Goal: Task Accomplishment & Management: Use online tool/utility

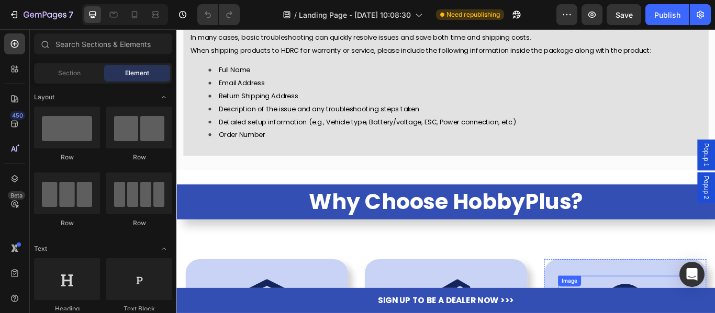
scroll to position [4344, 0]
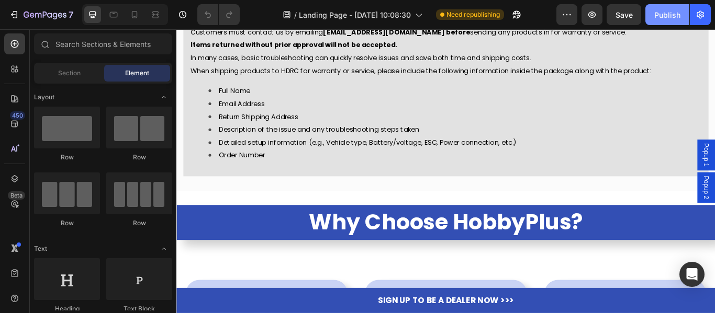
click at [657, 10] on div "Publish" at bounding box center [667, 14] width 26 height 11
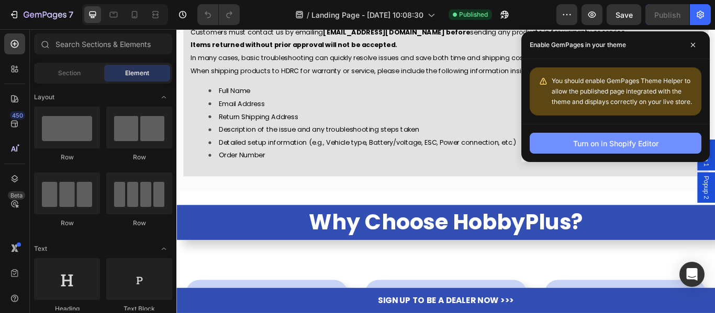
click at [564, 147] on button "Turn on in Shopify Editor" at bounding box center [616, 143] width 172 height 21
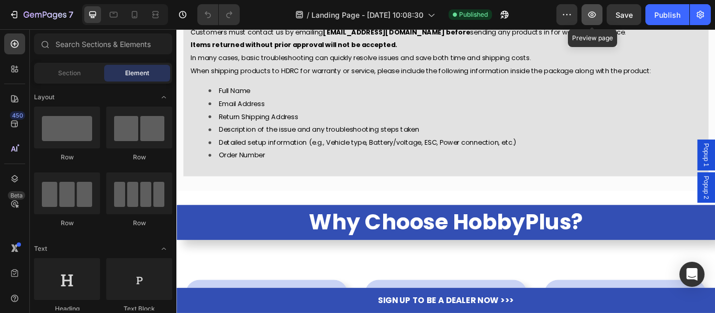
click at [586, 14] on button "button" at bounding box center [591, 14] width 21 height 21
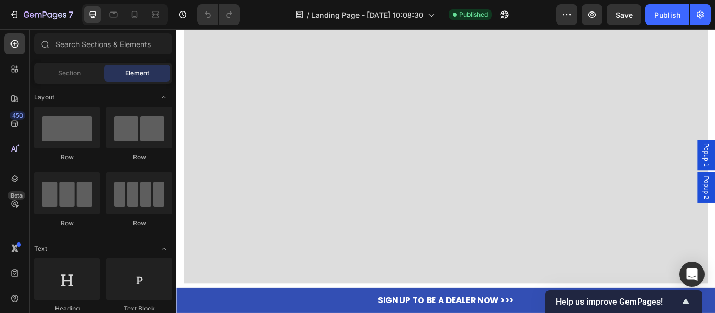
scroll to position [1361, 0]
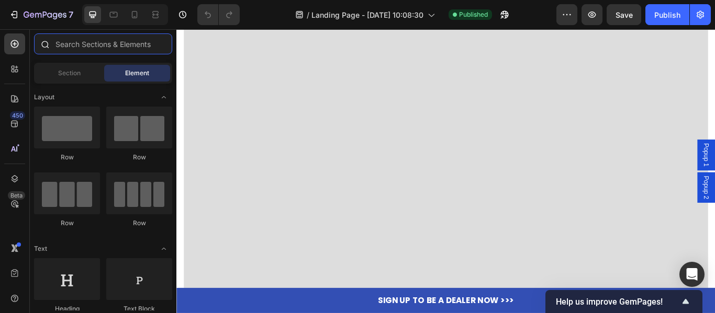
click at [71, 52] on input "text" at bounding box center [103, 43] width 138 height 21
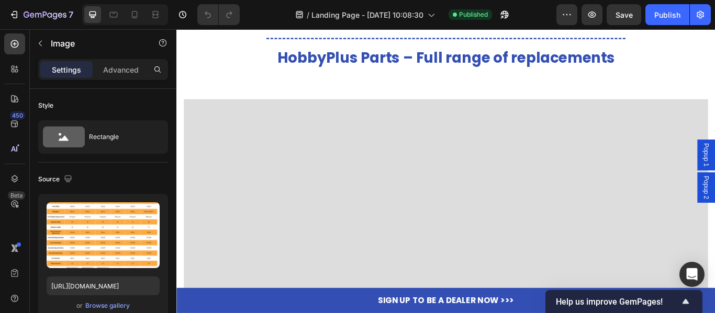
scroll to position [2853, 0]
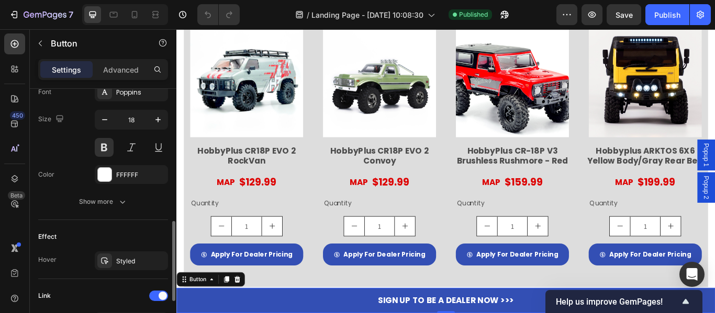
scroll to position [551, 0]
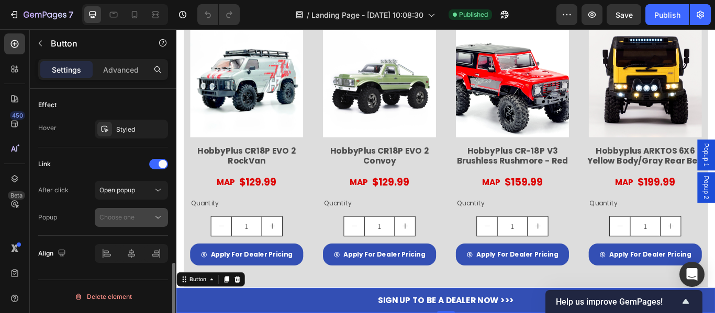
click at [114, 214] on span "Choose one" at bounding box center [116, 218] width 35 height 8
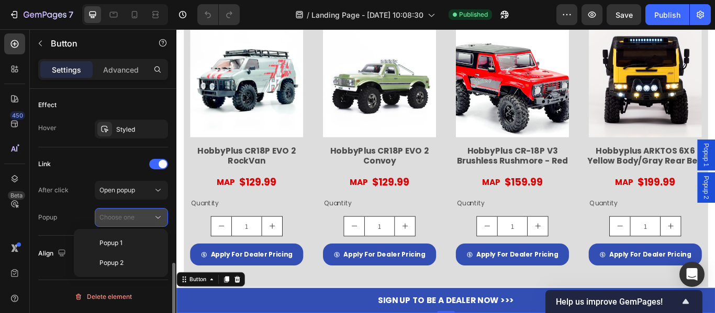
click at [114, 214] on span "Choose one" at bounding box center [116, 218] width 35 height 8
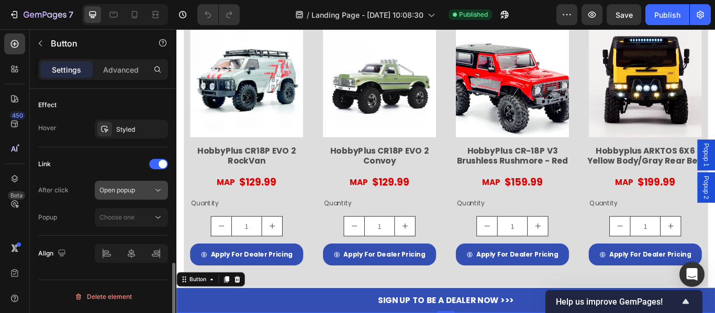
click at [113, 195] on span "Open popup" at bounding box center [117, 190] width 36 height 9
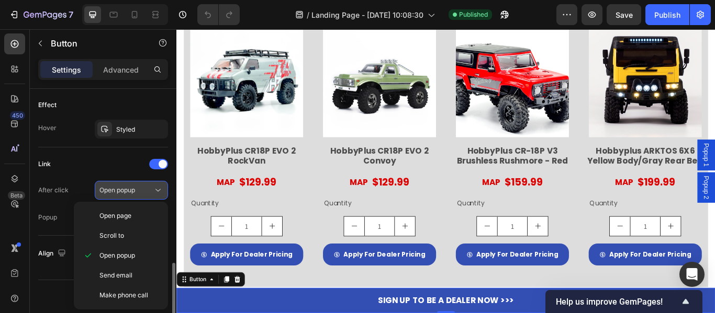
click at [113, 195] on span "Open popup" at bounding box center [117, 190] width 36 height 9
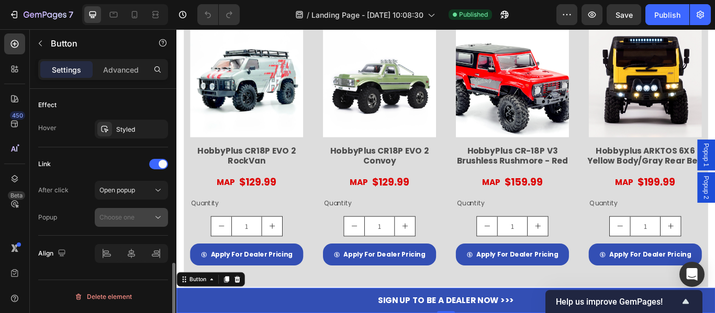
click at [112, 216] on span "Choose one" at bounding box center [116, 218] width 35 height 8
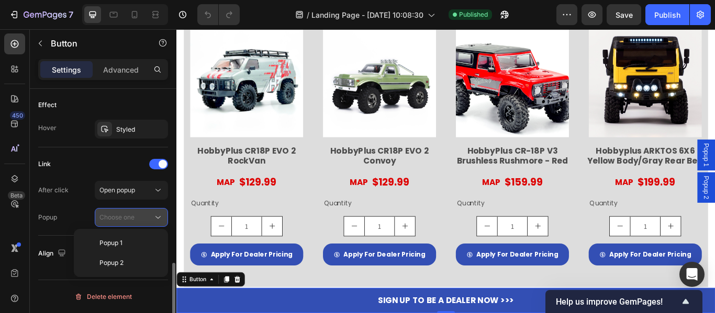
click at [112, 216] on span "Choose one" at bounding box center [116, 218] width 35 height 8
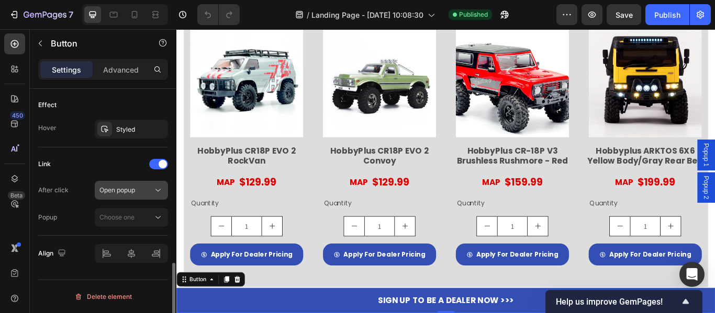
click at [117, 196] on button "Open popup" at bounding box center [131, 190] width 73 height 19
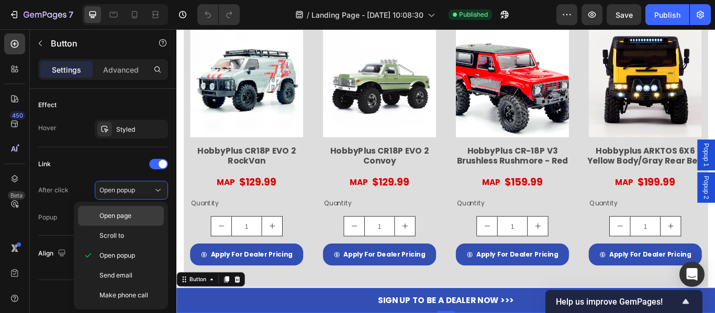
click at [111, 209] on div "Open page" at bounding box center [121, 216] width 86 height 20
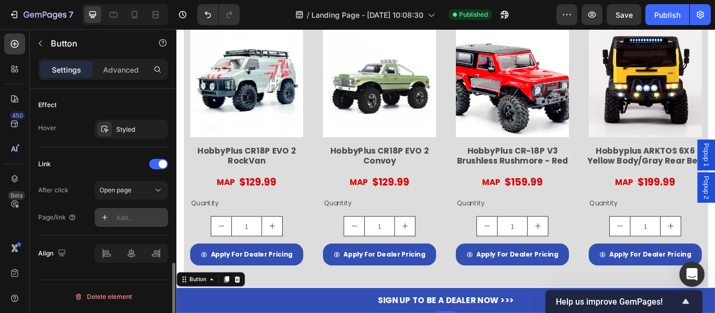
click at [127, 221] on div "Add..." at bounding box center [140, 218] width 49 height 9
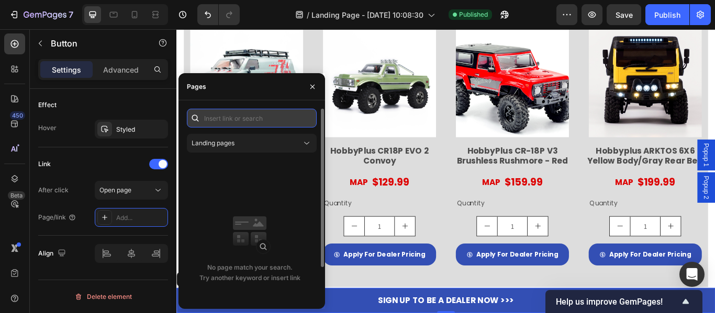
click at [257, 120] on input "text" at bounding box center [252, 118] width 130 height 19
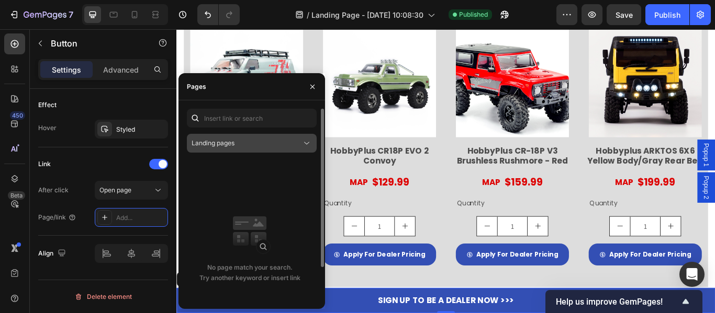
click at [251, 147] on div "Landing pages" at bounding box center [247, 143] width 110 height 9
click at [251, 129] on div "Landing pages No page match your search. Try another keyword or insert link" at bounding box center [252, 225] width 130 height 232
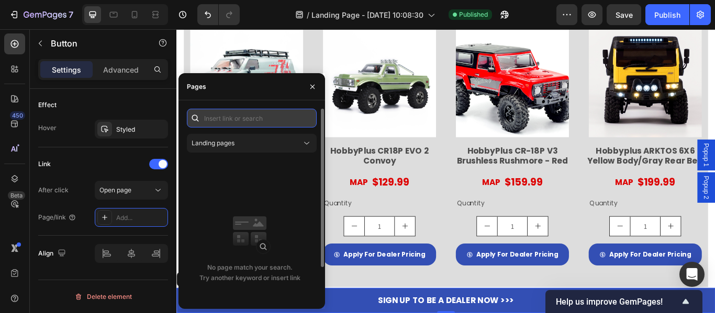
click at [255, 125] on input "text" at bounding box center [252, 118] width 130 height 19
paste input "https://hdrcwholesale.com/account/register"
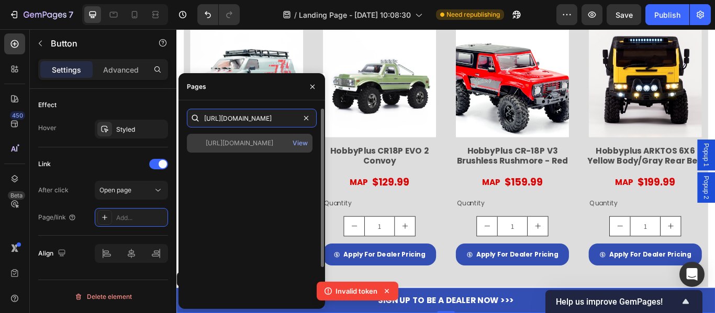
type input "https://hdrcwholesale.com/account/register"
click at [249, 144] on div "https://hdrcwholesale.com/account/register" at bounding box center [240, 143] width 68 height 9
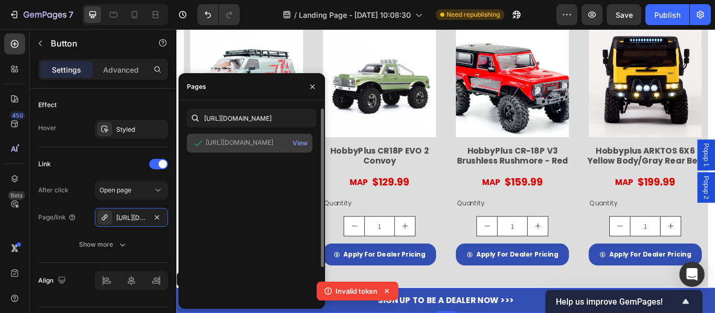
scroll to position [0, 0]
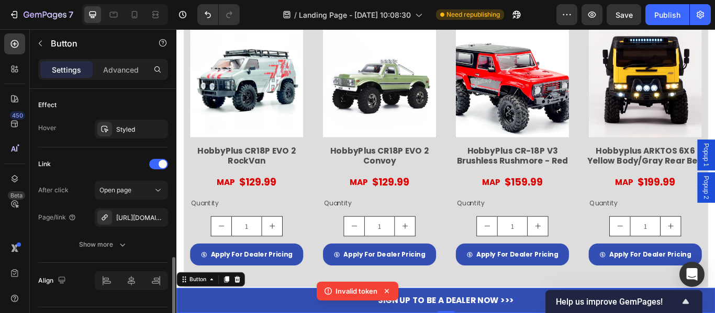
click at [63, 232] on div "After click Open page Page/link https://hdrcwholesale.com/account/register Show…" at bounding box center [103, 217] width 130 height 73
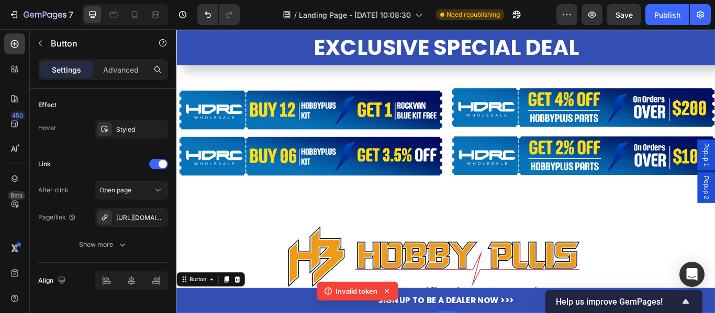
scroll to position [603, 0]
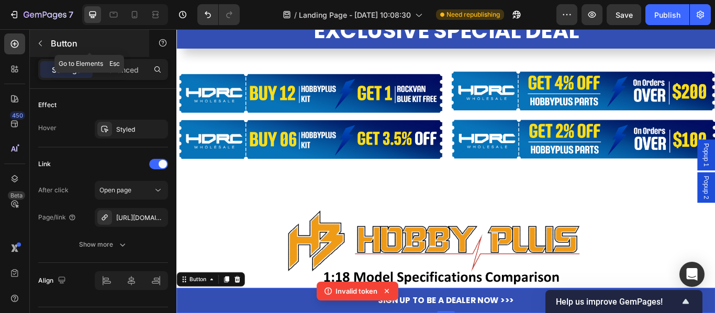
click at [41, 48] on button "button" at bounding box center [40, 43] width 17 height 17
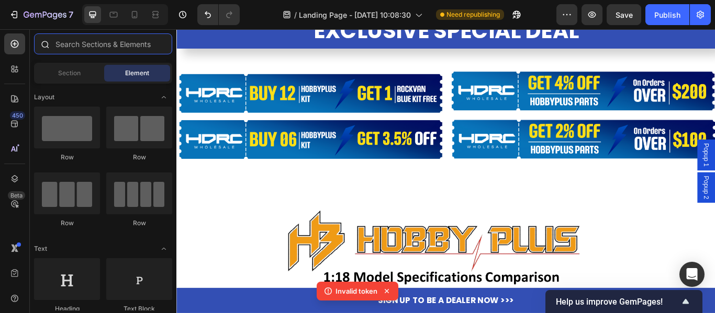
click at [79, 43] on input "text" at bounding box center [103, 43] width 138 height 21
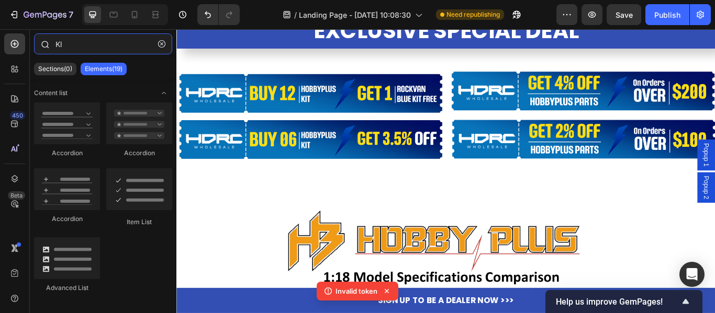
type input "K"
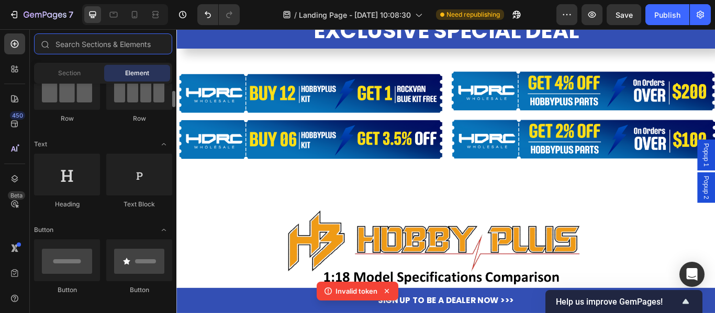
scroll to position [0, 0]
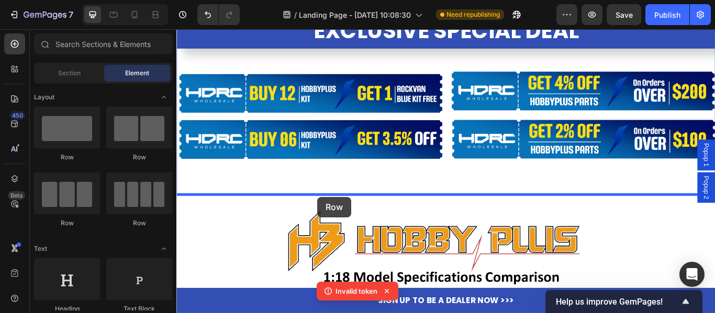
drag, startPoint x: 226, startPoint y: 157, endPoint x: 341, endPoint y: 225, distance: 133.3
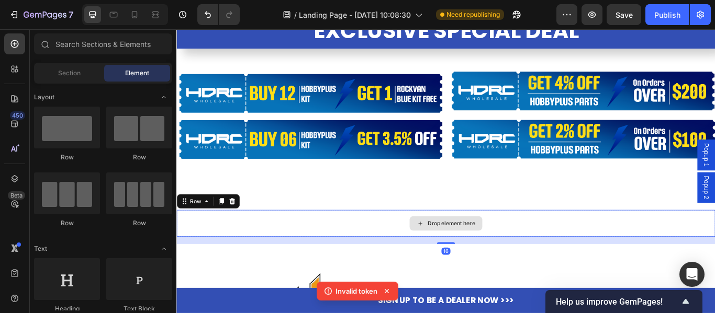
click at [469, 254] on div "Drop element here" at bounding box center [496, 256] width 55 height 8
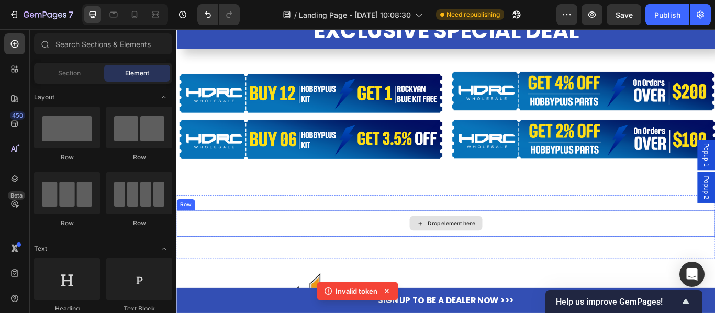
click at [491, 259] on div "Drop element here" at bounding box center [490, 256] width 85 height 17
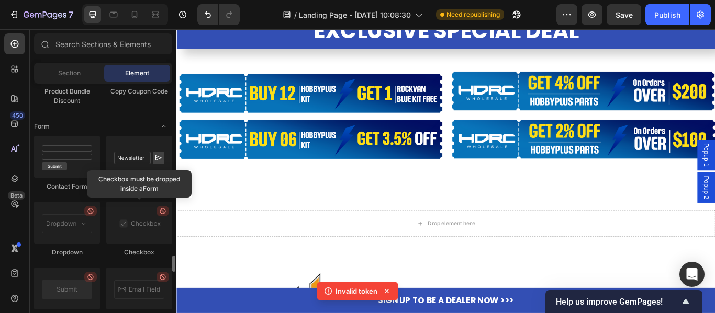
scroll to position [2298, 0]
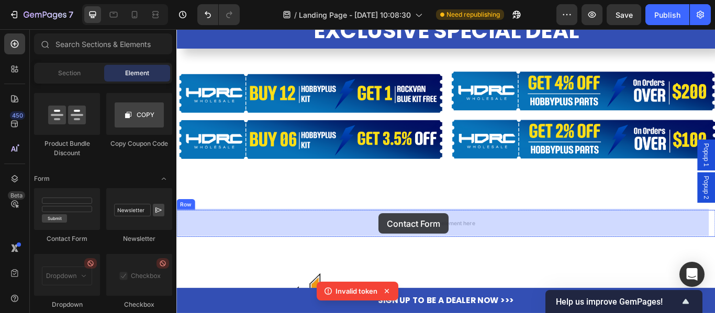
drag, startPoint x: 254, startPoint y: 237, endPoint x: 412, endPoint y: 244, distance: 158.2
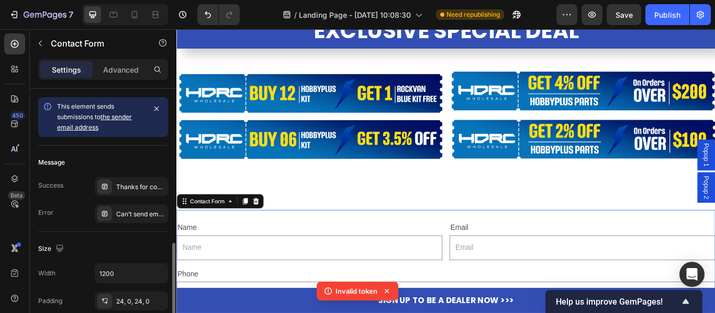
scroll to position [105, 0]
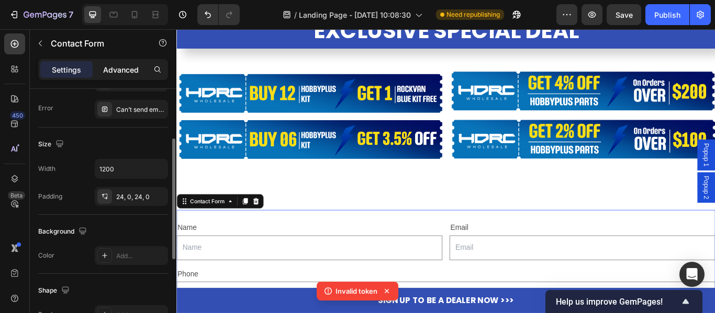
click at [112, 72] on p "Advanced" at bounding box center [121, 69] width 36 height 11
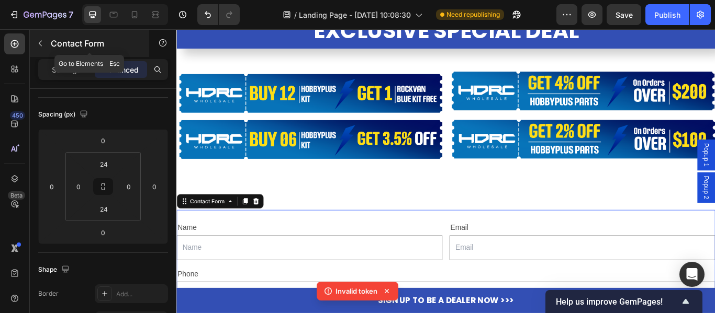
click at [38, 44] on icon "button" at bounding box center [40, 43] width 8 height 8
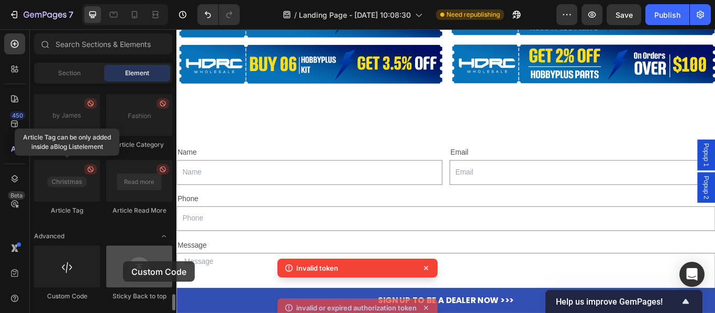
scroll to position [775, 0]
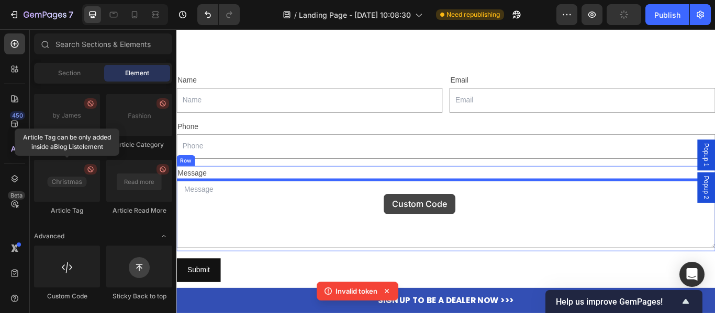
drag, startPoint x: 231, startPoint y: 302, endPoint x: 418, endPoint y: 221, distance: 203.7
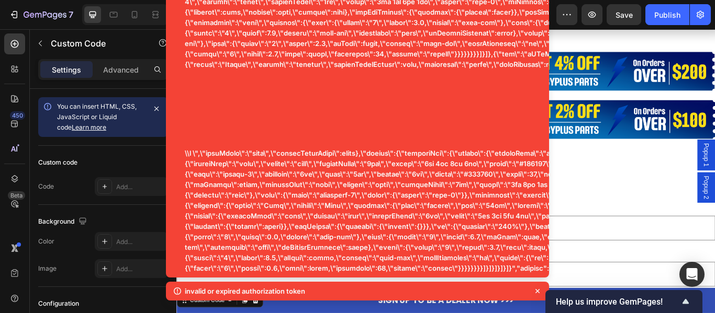
scroll to position [566, 0]
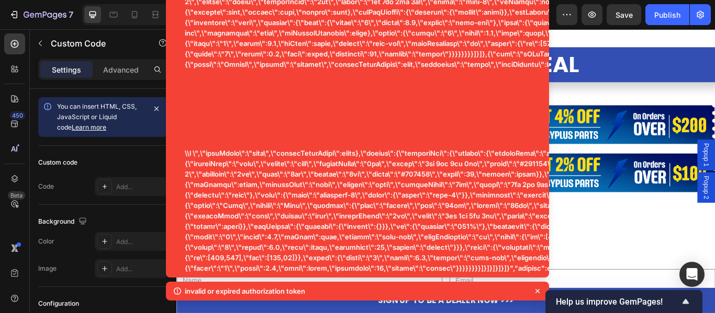
click at [538, 293] on icon at bounding box center [537, 291] width 10 height 10
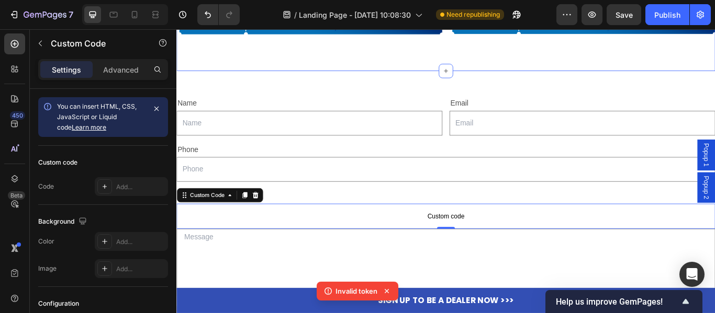
scroll to position [775, 0]
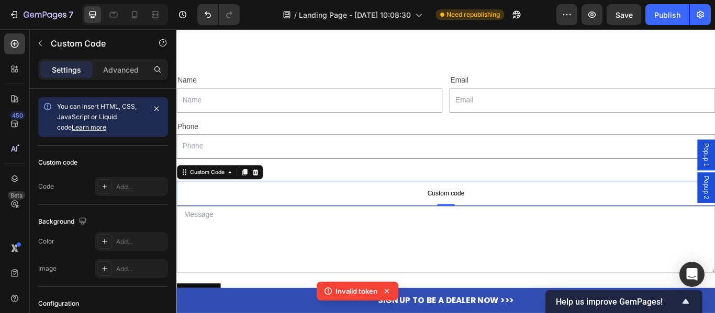
click at [487, 216] on span "Custom code" at bounding box center [490, 221] width 628 height 13
click at [132, 189] on div "Add..." at bounding box center [140, 187] width 49 height 9
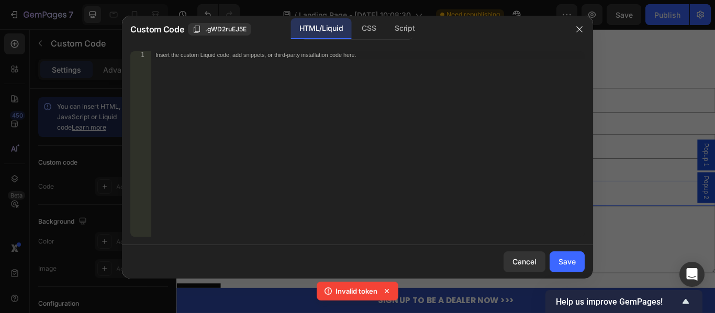
click at [416, 120] on div "Insert the custom Liquid code, add snippets, or third-party installation code h…" at bounding box center [367, 151] width 433 height 200
click at [271, 143] on div "Insert the custom Liquid code, add snippets, or third-party installation code h…" at bounding box center [367, 151] width 433 height 200
paste textarea "<div class="klaviyo-form-TFBjmX"></div>"
type textarea "<div class="klaviyo-form-TFBjmX"></div>"
click at [576, 266] on button "Save" at bounding box center [567, 262] width 35 height 21
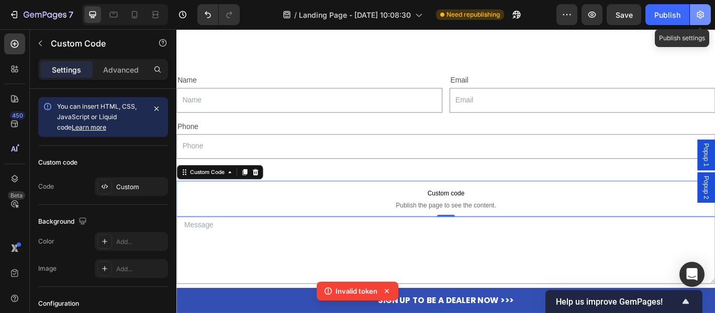
click at [704, 18] on icon "button" at bounding box center [700, 14] width 10 height 10
click at [701, 17] on icon "button" at bounding box center [700, 15] width 7 height 8
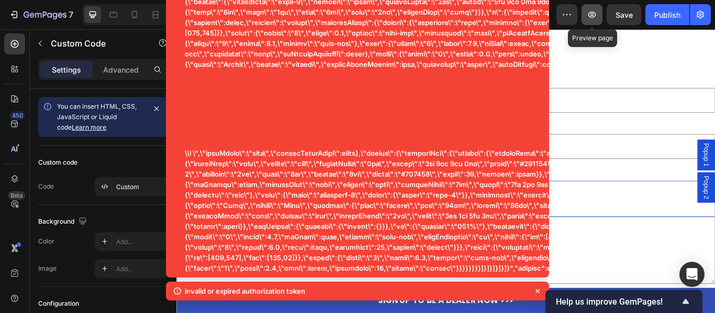
click at [598, 18] on button "button" at bounding box center [591, 14] width 21 height 21
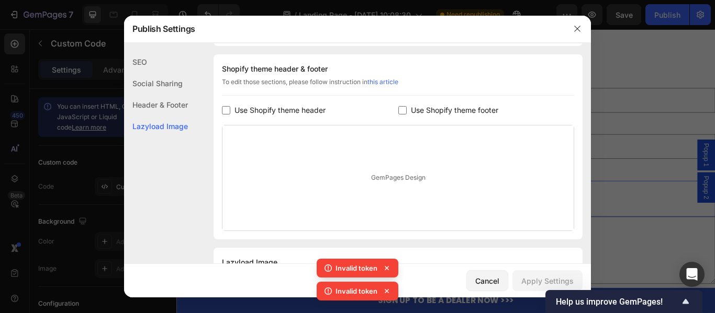
scroll to position [542, 0]
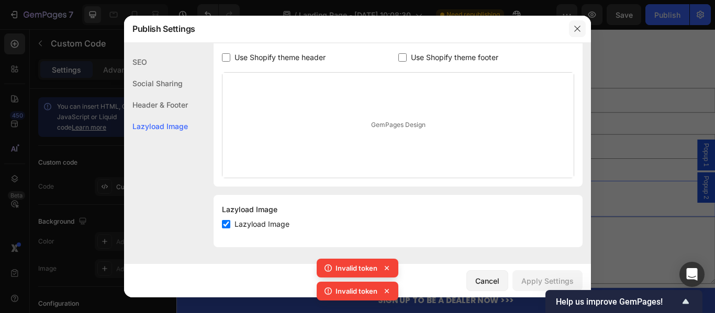
click at [578, 30] on icon "button" at bounding box center [577, 29] width 6 height 6
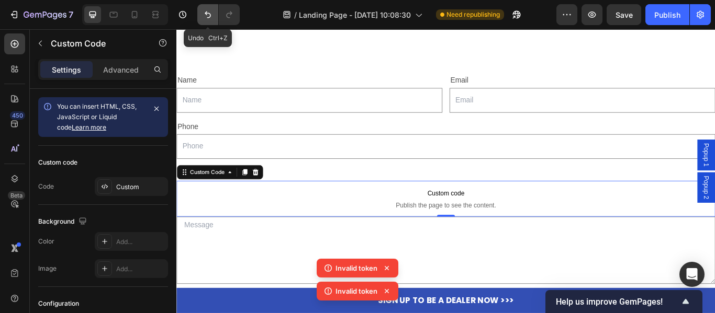
click at [203, 10] on icon "Undo/Redo" at bounding box center [208, 14] width 10 height 10
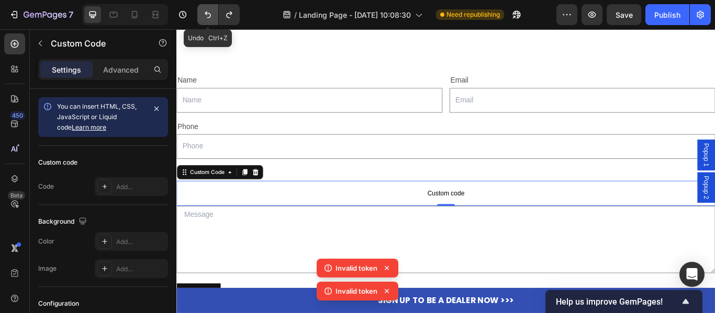
click at [203, 10] on icon "Undo/Redo" at bounding box center [208, 14] width 10 height 10
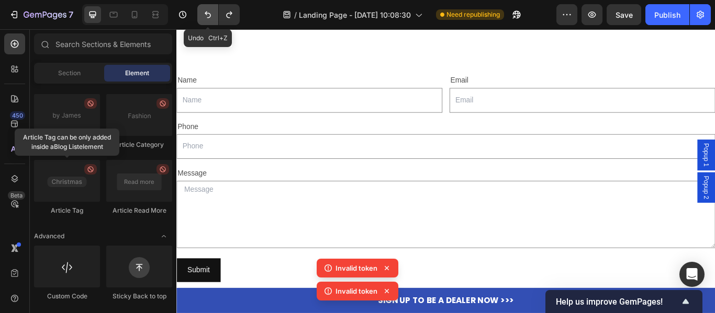
click at [203, 10] on icon "Undo/Redo" at bounding box center [208, 14] width 10 height 10
click at [207, 15] on icon "Undo/Redo" at bounding box center [208, 14] width 10 height 10
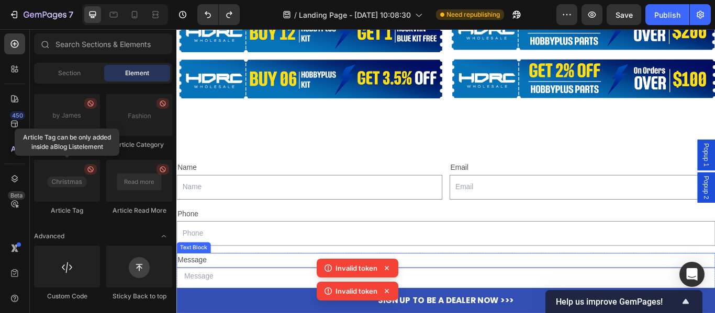
scroll to position [670, 0]
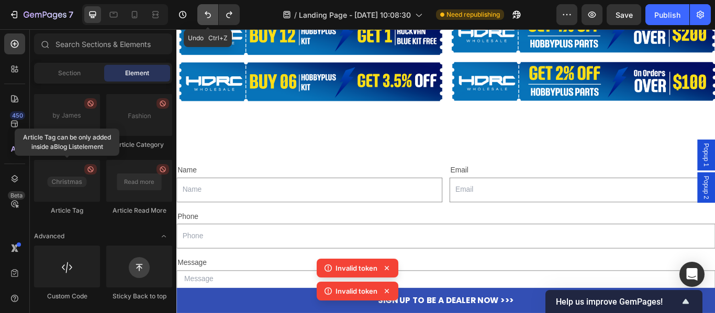
click at [210, 17] on icon "Undo/Redo" at bounding box center [208, 15] width 6 height 7
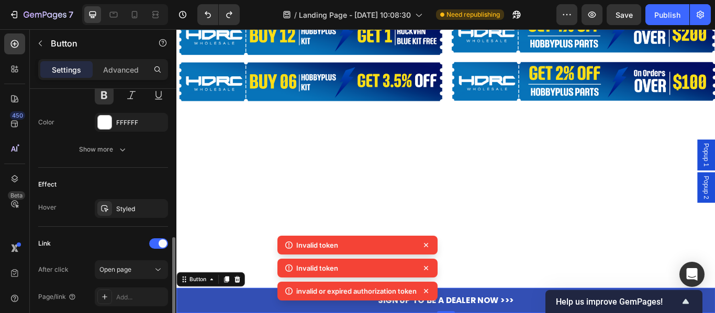
scroll to position [551, 0]
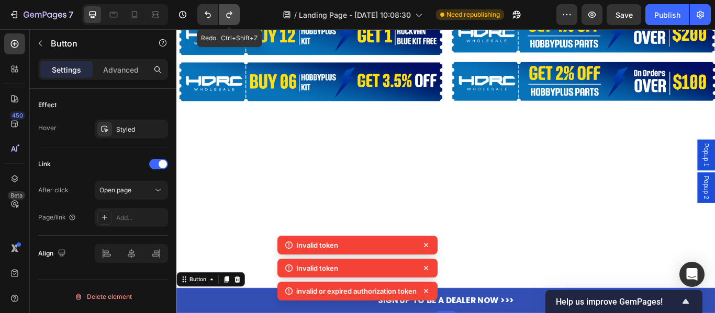
click at [229, 13] on icon "Undo/Redo" at bounding box center [229, 14] width 10 height 10
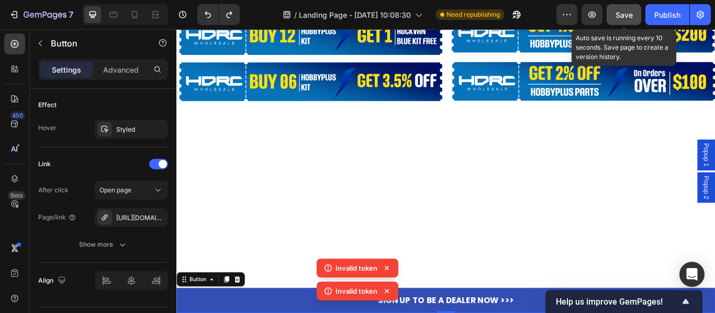
drag, startPoint x: 619, startPoint y: 10, endPoint x: 483, endPoint y: 16, distance: 136.2
click at [619, 10] on span "Save" at bounding box center [623, 14] width 17 height 9
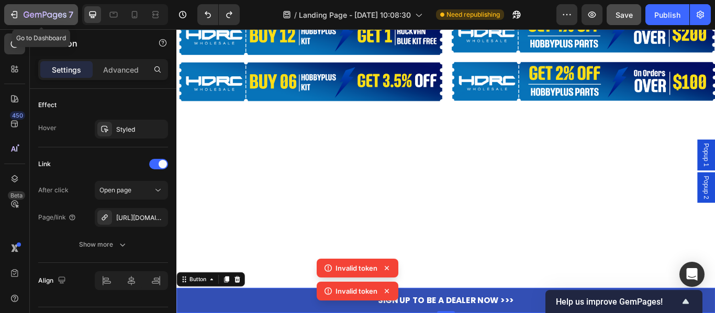
click at [43, 12] on icon "button" at bounding box center [45, 15] width 43 height 9
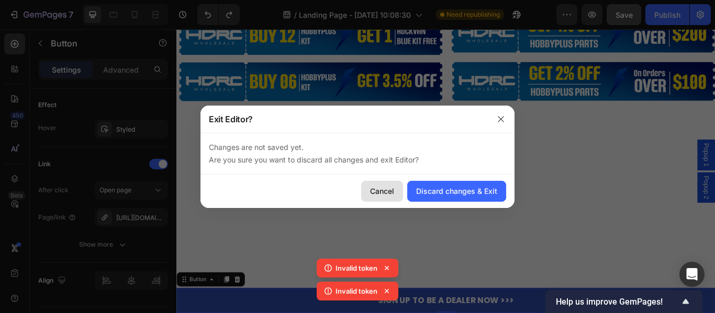
click at [396, 193] on button "Cancel" at bounding box center [382, 191] width 42 height 21
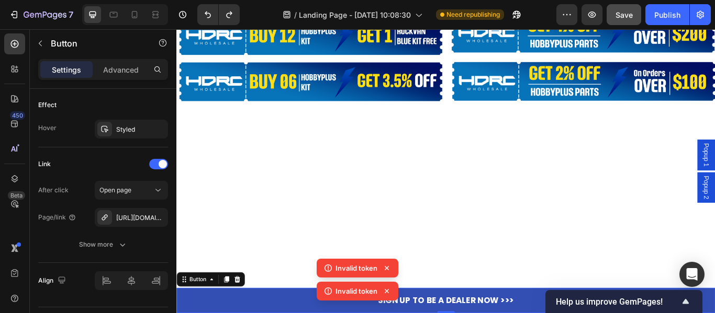
click at [384, 267] on icon at bounding box center [387, 268] width 10 height 10
click at [388, 291] on icon at bounding box center [387, 291] width 10 height 10
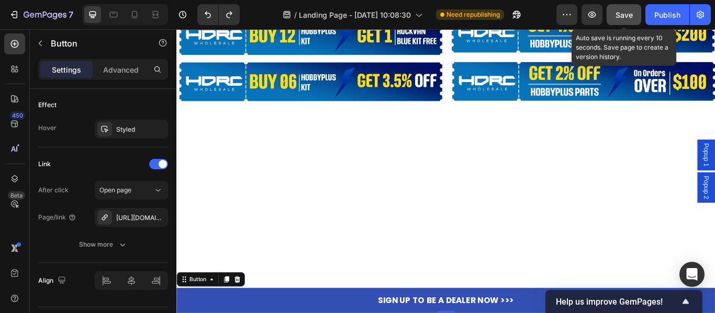
click at [619, 16] on span "Save" at bounding box center [623, 14] width 17 height 9
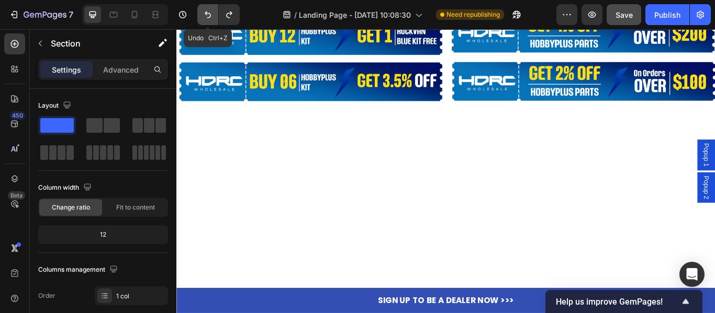
click at [206, 21] on button "Undo/Redo" at bounding box center [207, 14] width 21 height 21
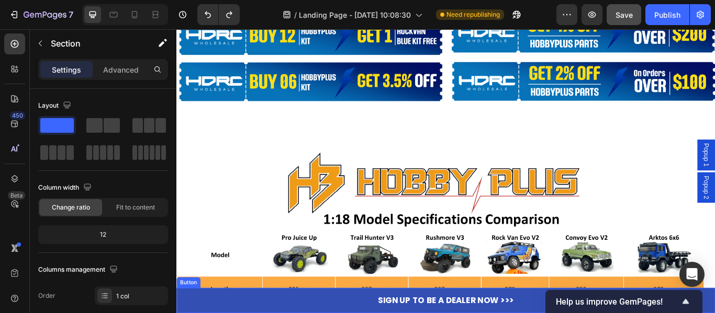
scroll to position [723, 0]
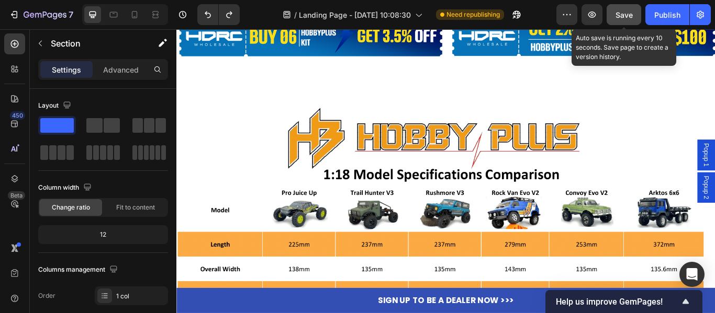
click at [622, 14] on span "Save" at bounding box center [623, 14] width 17 height 9
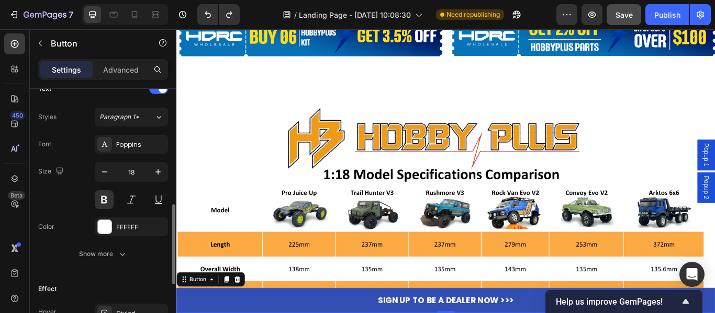
scroll to position [551, 0]
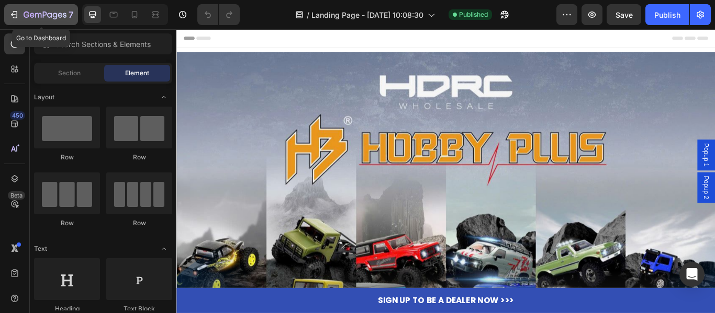
click at [45, 7] on button "7" at bounding box center [41, 14] width 74 height 21
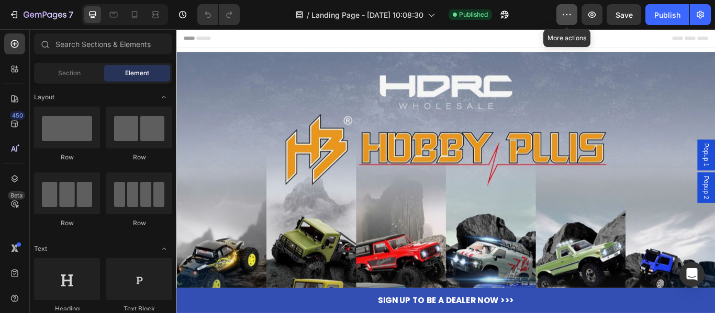
click at [563, 13] on icon "button" at bounding box center [567, 14] width 10 height 10
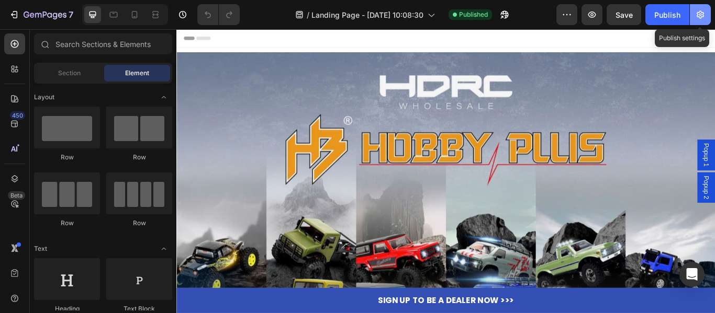
click at [701, 22] on button "button" at bounding box center [700, 14] width 21 height 21
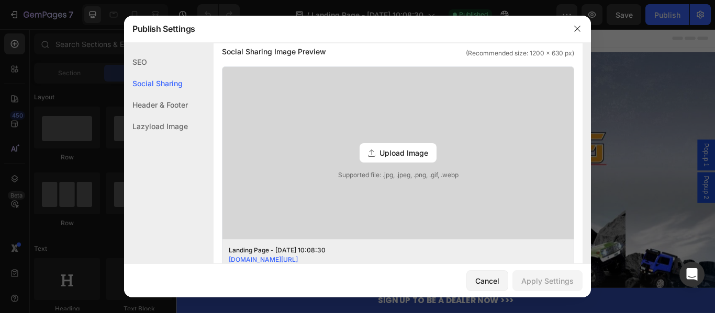
scroll to position [314, 0]
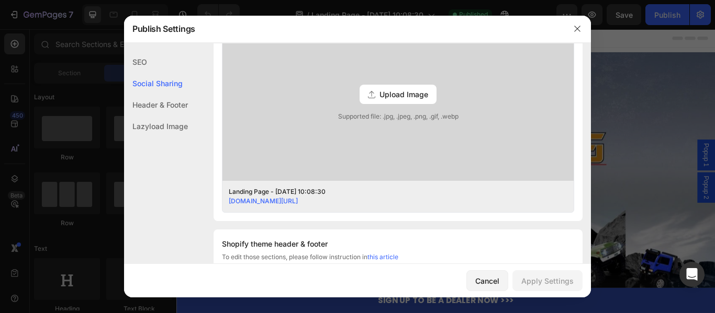
click at [631, 109] on div at bounding box center [357, 156] width 715 height 313
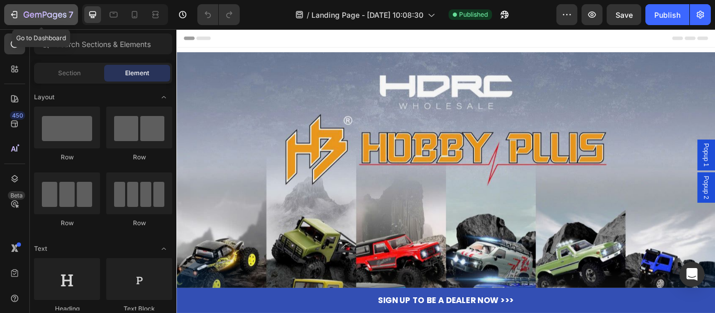
click at [14, 13] on icon "button" at bounding box center [14, 14] width 10 height 10
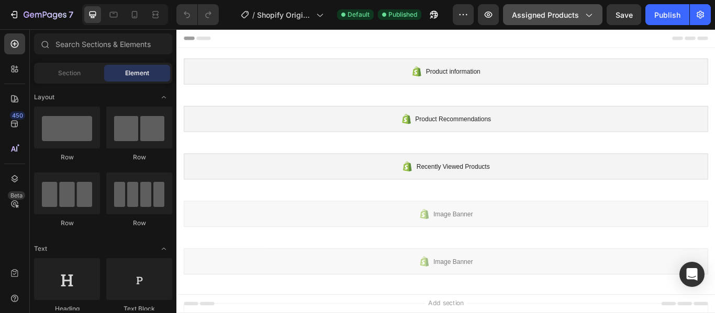
click at [590, 19] on icon "button" at bounding box center [588, 14] width 10 height 10
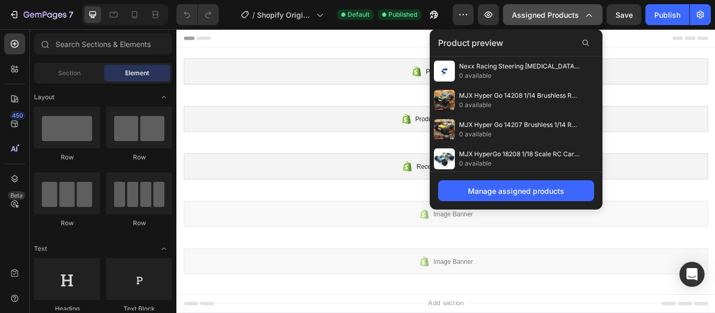
click at [590, 19] on icon "button" at bounding box center [588, 14] width 10 height 10
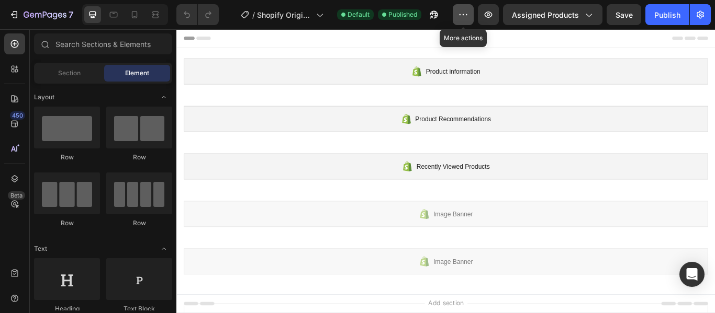
click at [473, 18] on button "button" at bounding box center [463, 14] width 21 height 21
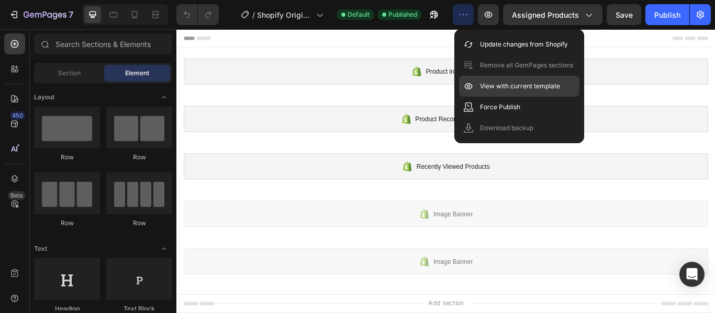
click at [517, 86] on p "View with current template" at bounding box center [520, 86] width 80 height 10
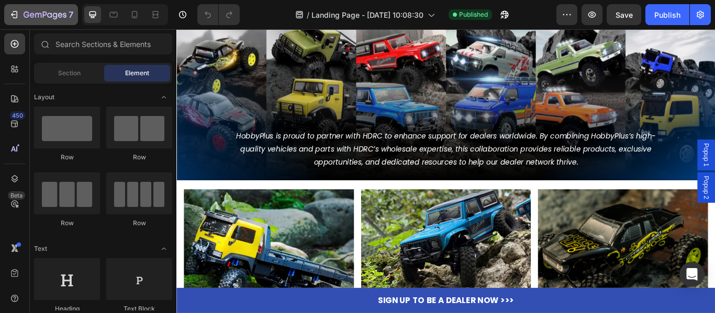
scroll to position [314, 0]
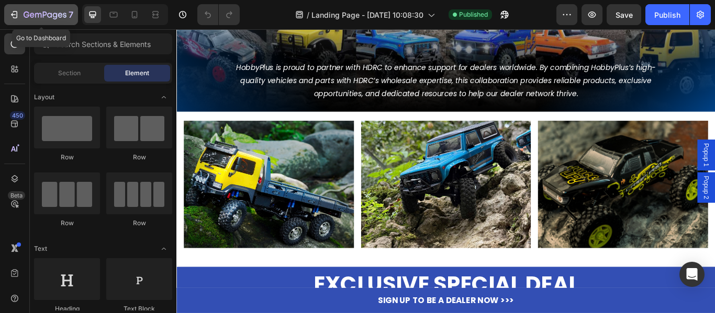
click at [55, 11] on icon "button" at bounding box center [45, 15] width 43 height 9
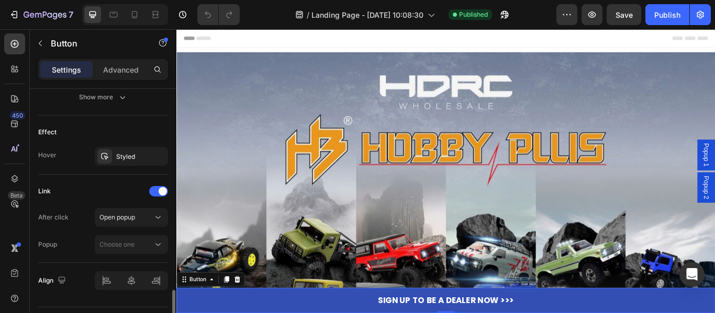
scroll to position [551, 0]
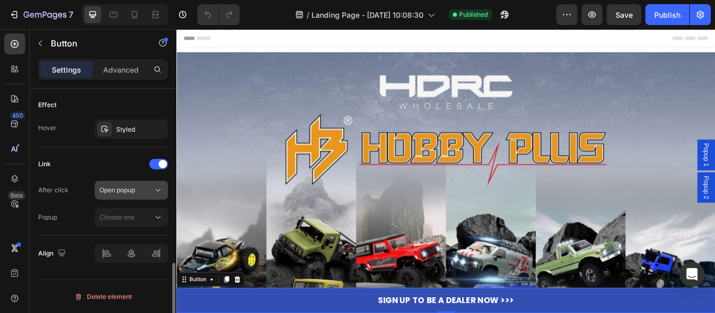
click at [119, 194] on span "Open popup" at bounding box center [117, 190] width 36 height 9
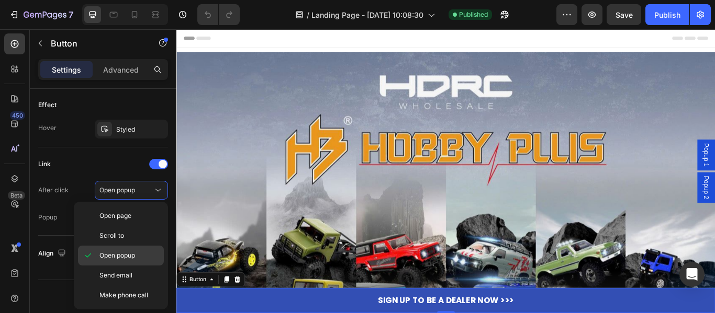
click at [127, 253] on span "Open popup" at bounding box center [117, 255] width 36 height 9
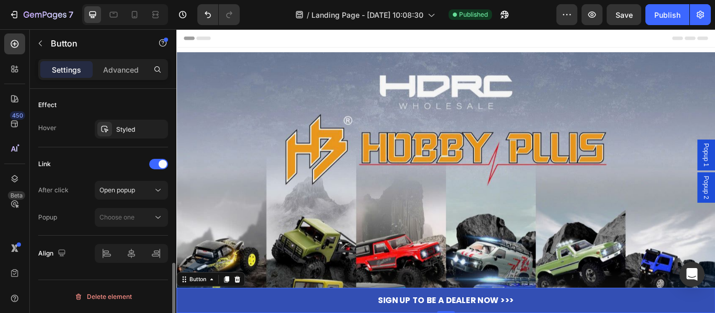
click at [51, 208] on div "After click Open popup Popup Choose one" at bounding box center [103, 204] width 130 height 46
click at [103, 218] on span "Choose one" at bounding box center [116, 218] width 35 height 8
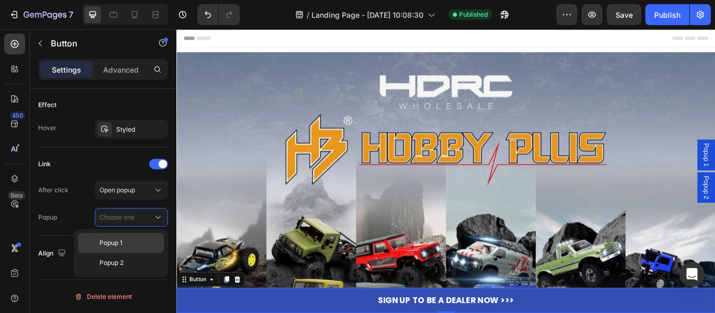
click at [107, 237] on div "Popup 1" at bounding box center [121, 243] width 86 height 20
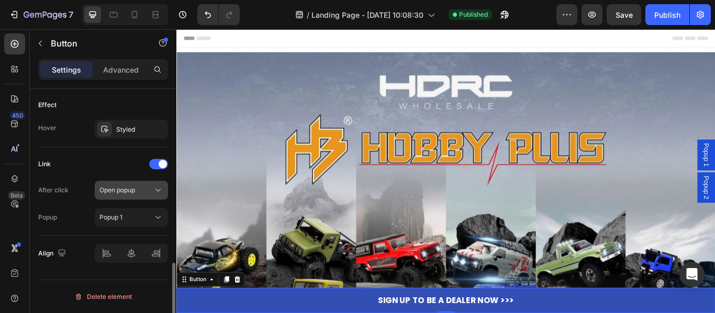
click at [134, 192] on span "Open popup" at bounding box center [117, 190] width 36 height 8
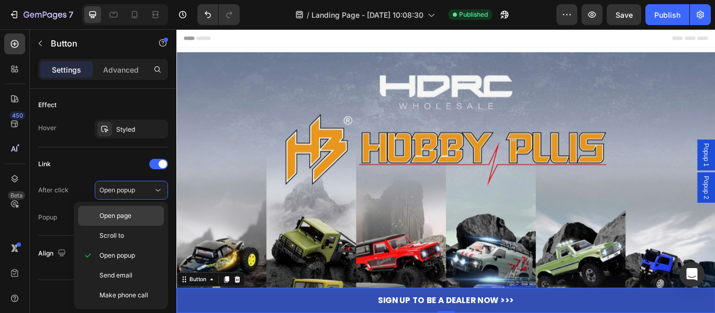
click at [127, 214] on span "Open page" at bounding box center [115, 215] width 32 height 9
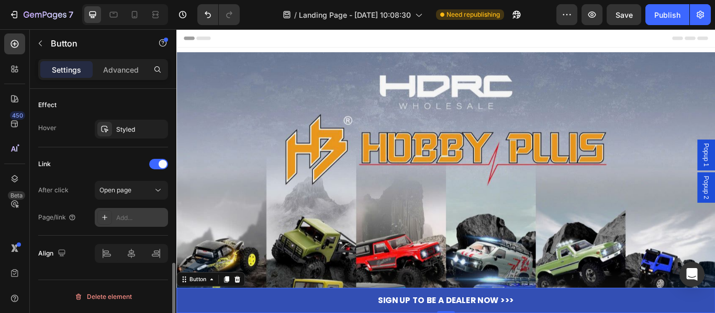
click at [146, 222] on div "Add..." at bounding box center [140, 218] width 49 height 9
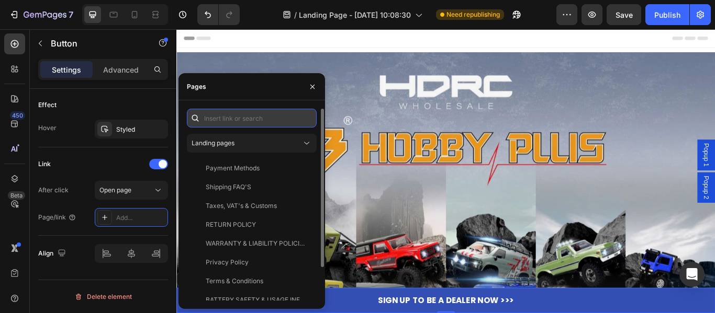
click at [266, 125] on input "text" at bounding box center [252, 118] width 130 height 19
paste input "<div class="klaviyo-form-TFBjmX"></div>"
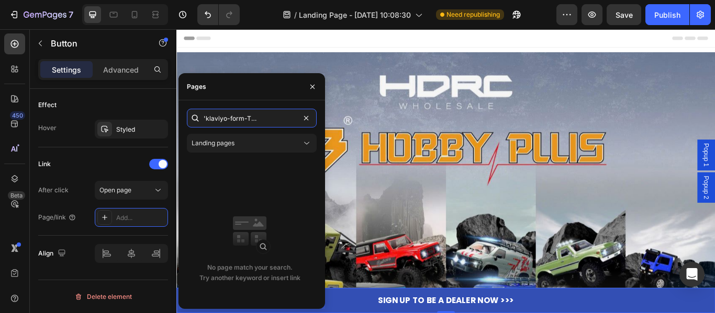
type input "<div class="klaviyo-form-TFBjmX"></div>"
